Goal: Task Accomplishment & Management: Use online tool/utility

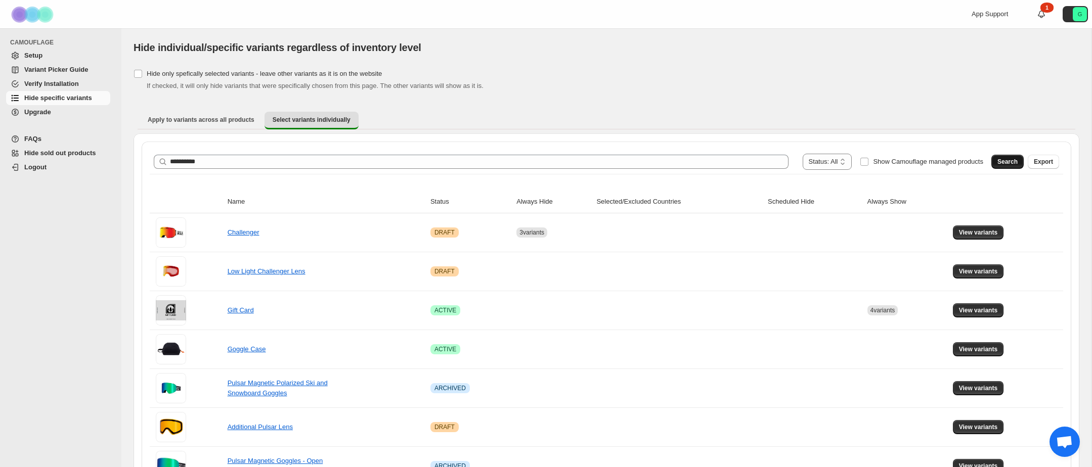
type input "**********"
click at [1005, 161] on span "Search" at bounding box center [1008, 162] width 20 height 8
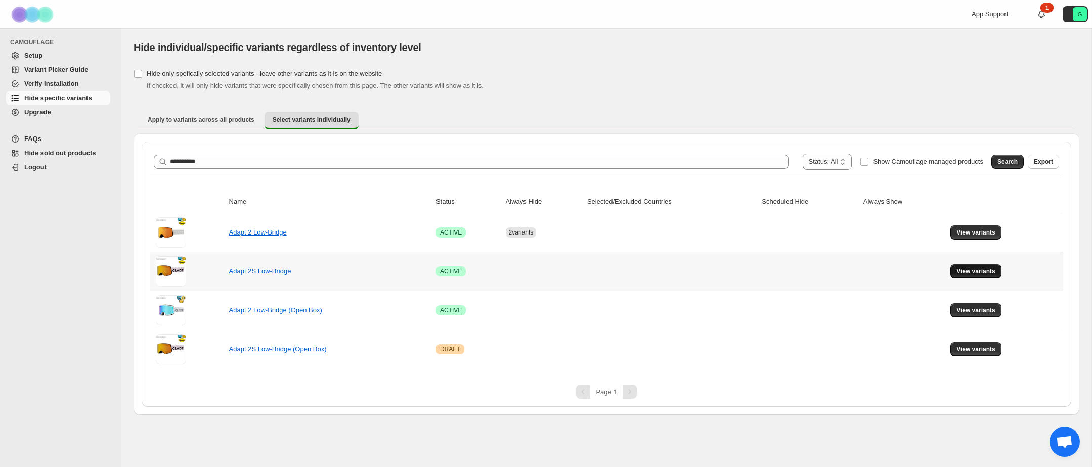
click at [999, 268] on button "View variants" at bounding box center [976, 272] width 51 height 14
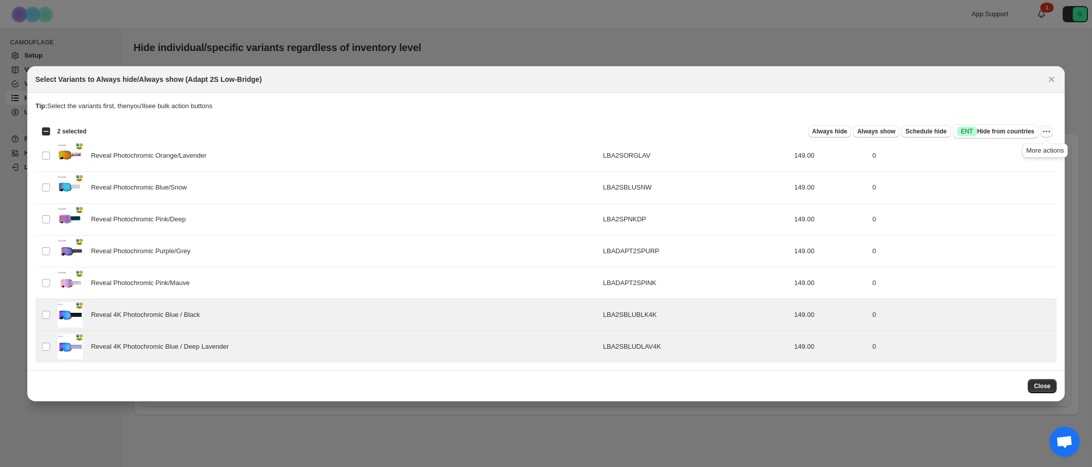
click at [1050, 130] on icon "More actions" at bounding box center [1047, 131] width 10 height 10
drag, startPoint x: 816, startPoint y: 130, endPoint x: 829, endPoint y: 151, distance: 24.6
click at [816, 130] on span "Always hide" at bounding box center [829, 131] width 35 height 8
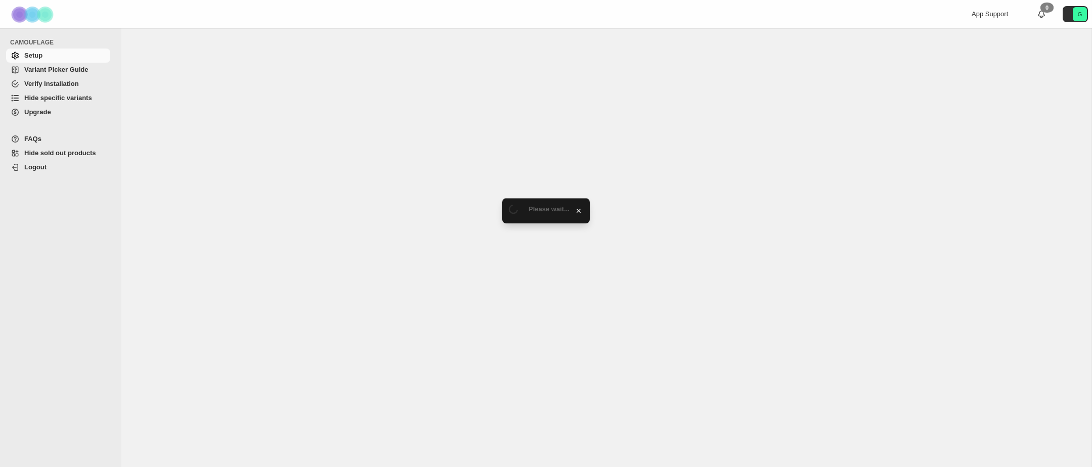
click at [79, 100] on span "Hide specific variants" at bounding box center [58, 98] width 68 height 8
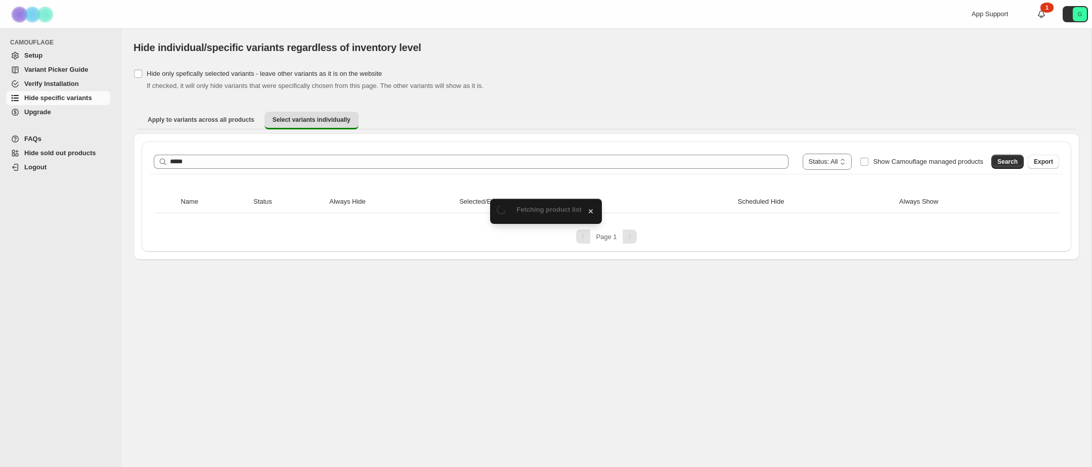
type input "****"
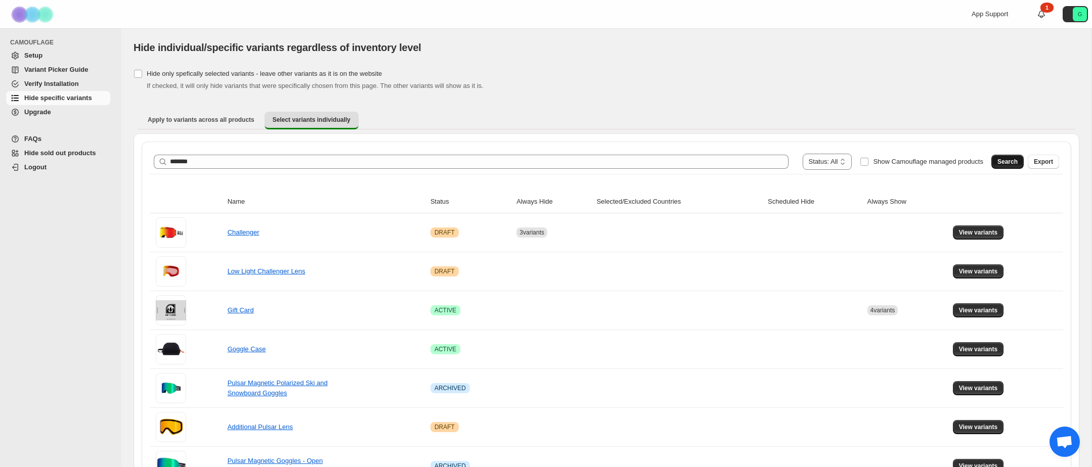
click at [1004, 160] on span "Search" at bounding box center [1008, 162] width 20 height 8
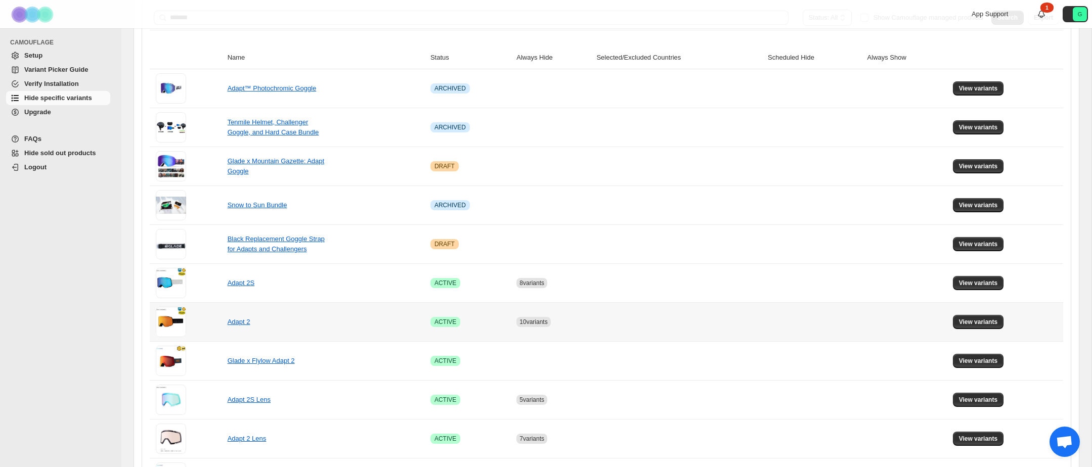
scroll to position [145, 0]
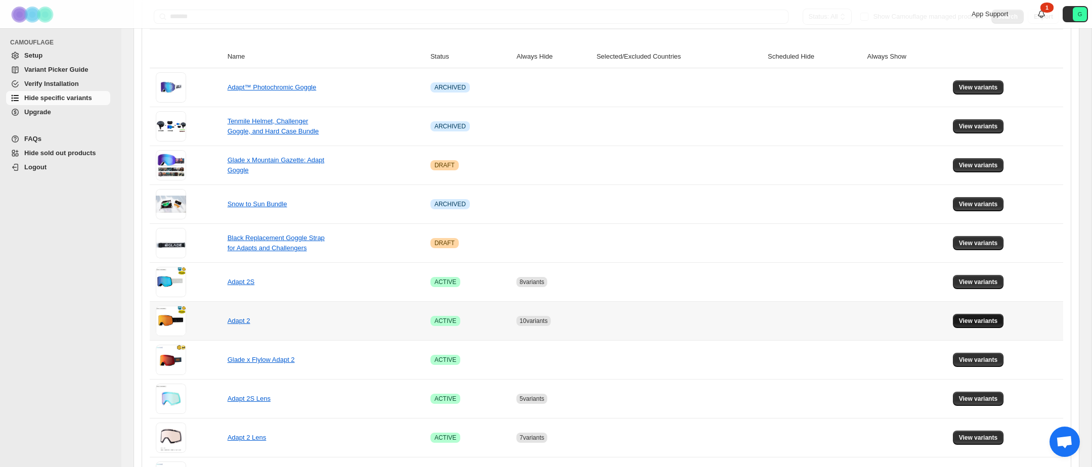
click at [994, 321] on span "View variants" at bounding box center [978, 321] width 39 height 8
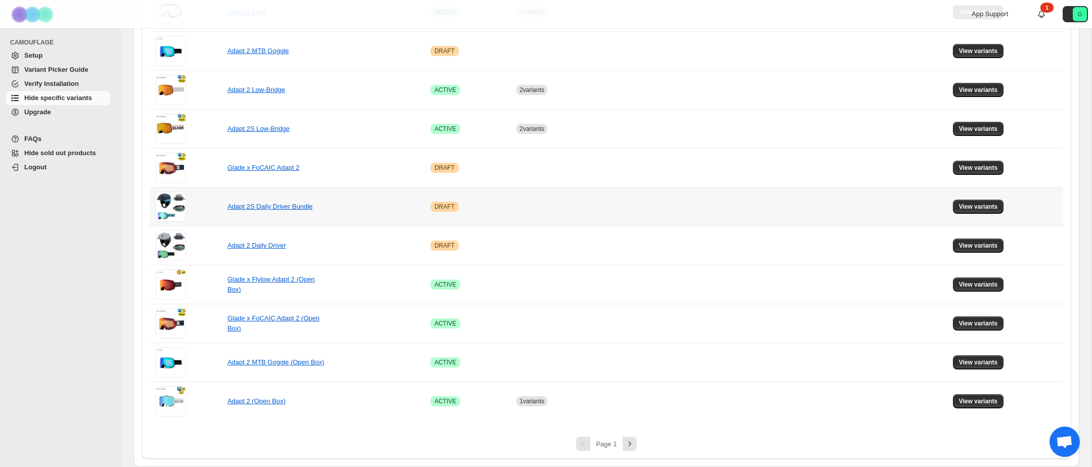
scroll to position [0, 0]
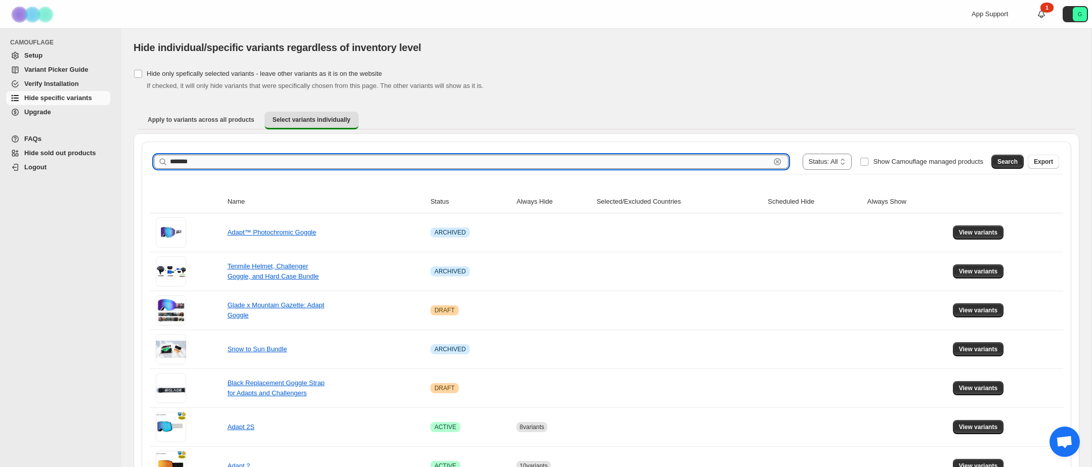
drag, startPoint x: 234, startPoint y: 156, endPoint x: 233, endPoint y: 163, distance: 7.7
click at [234, 156] on input "*******" at bounding box center [470, 162] width 600 height 14
type input "**********"
click at [1009, 164] on span "Search" at bounding box center [1008, 162] width 20 height 8
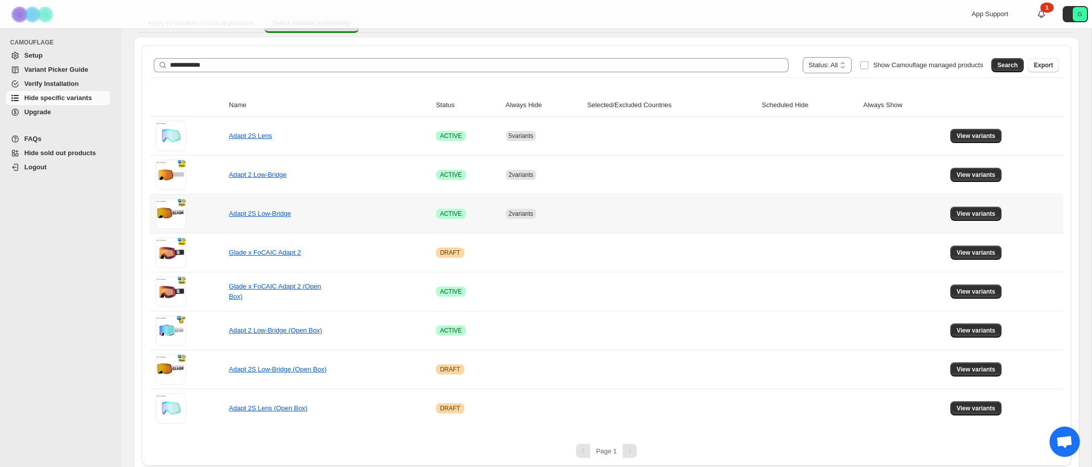
scroll to position [104, 0]
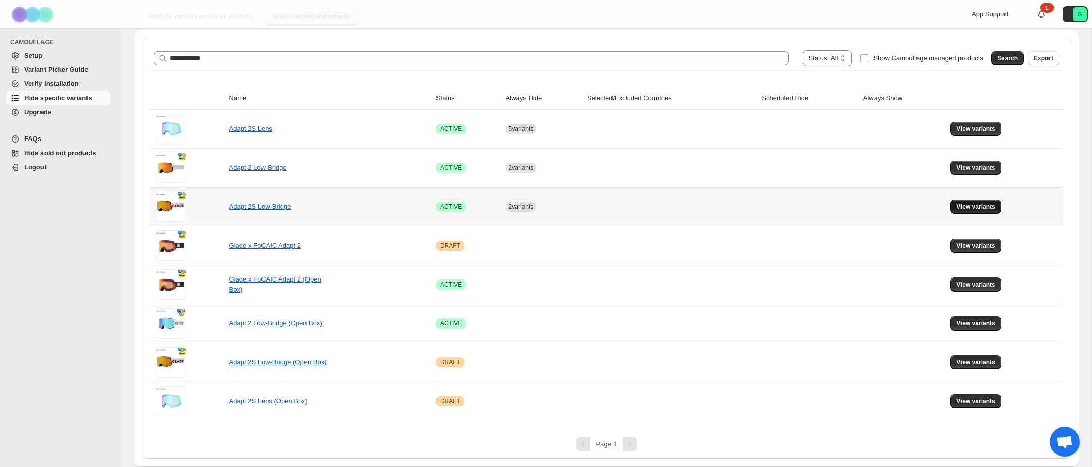
click at [983, 207] on span "View variants" at bounding box center [976, 207] width 39 height 8
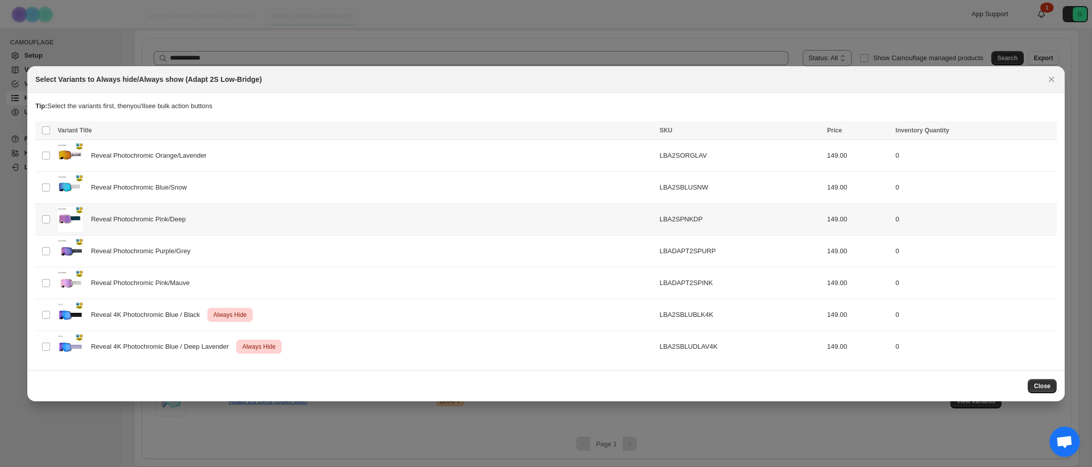
scroll to position [0, 0]
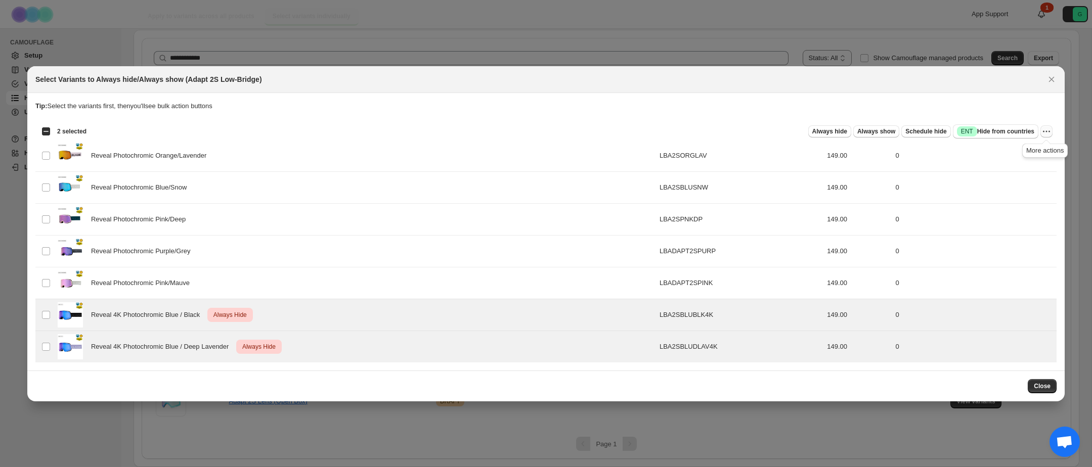
click at [1048, 130] on icon "More actions" at bounding box center [1047, 131] width 10 height 10
click at [1027, 153] on span "Undo always hide" at bounding box center [1009, 151] width 73 height 10
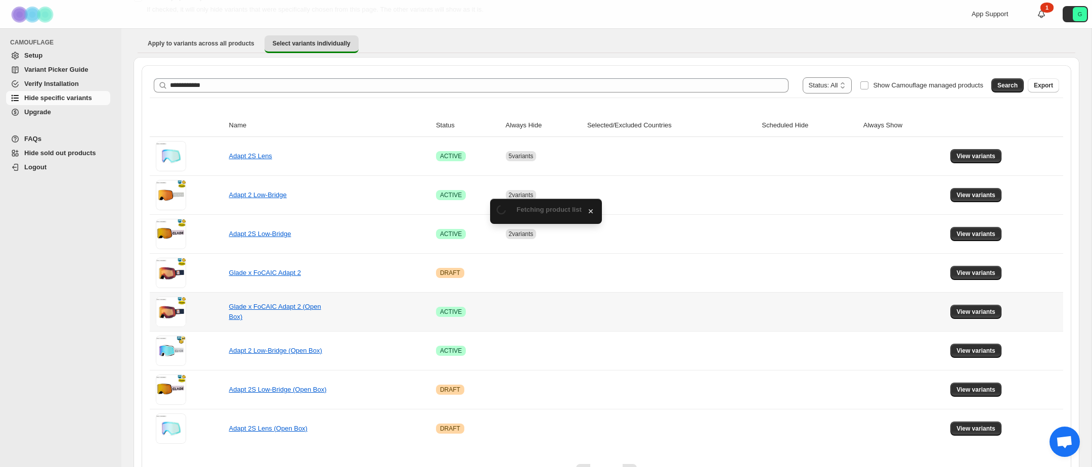
scroll to position [104, 0]
